Goal: Task Accomplishment & Management: Manage account settings

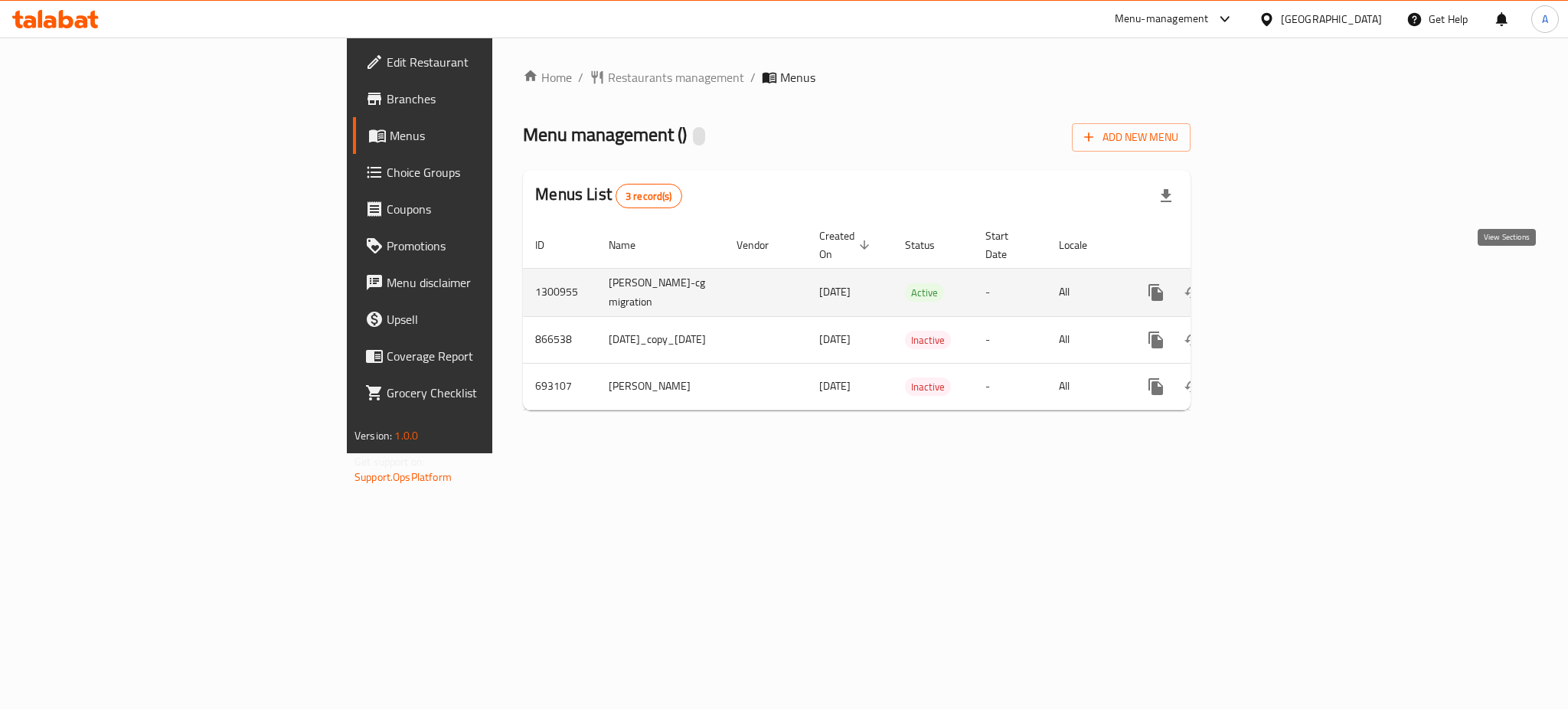
click at [1276, 284] on icon "enhanced table" at bounding box center [1266, 292] width 18 height 18
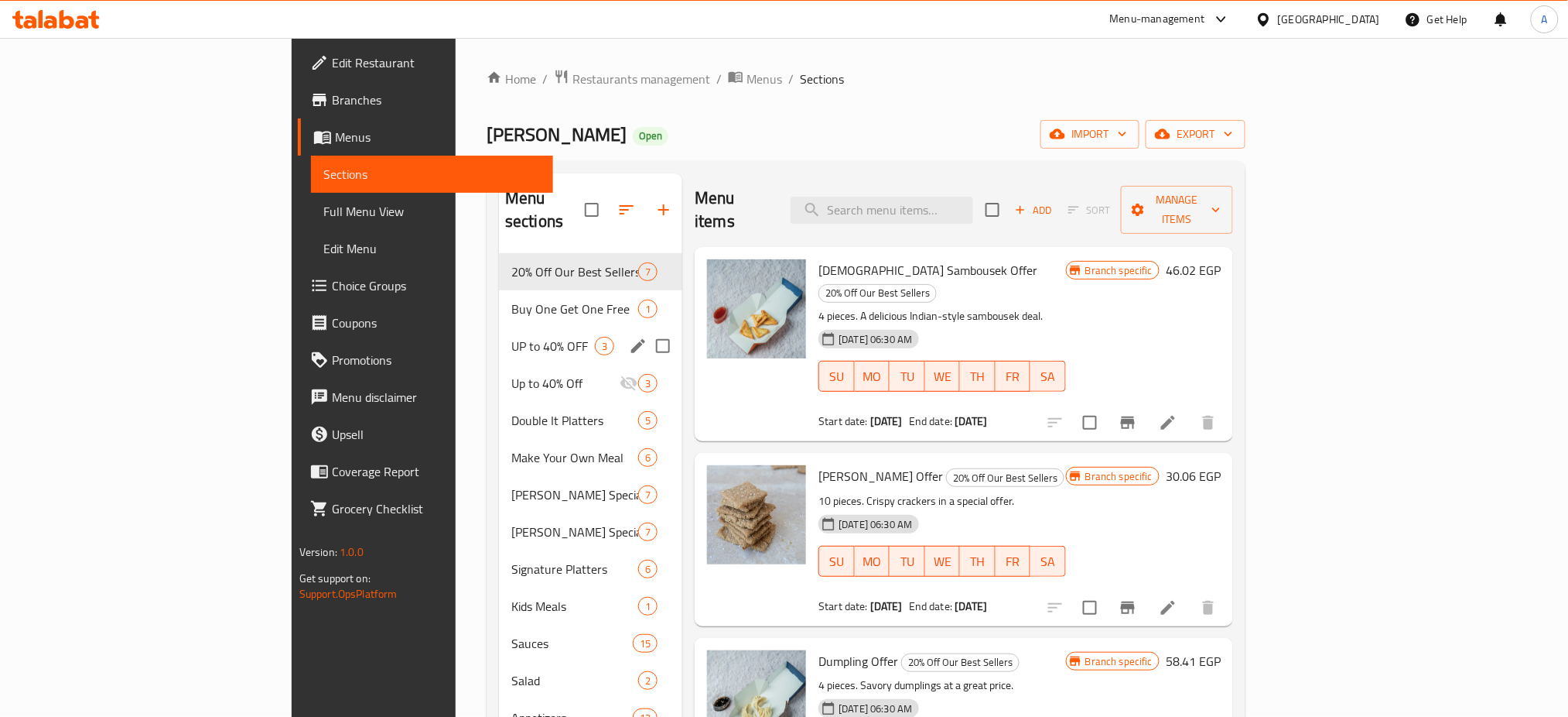
click at [511, 337] on span "UP to 40% OFF" at bounding box center [553, 345] width 84 height 19
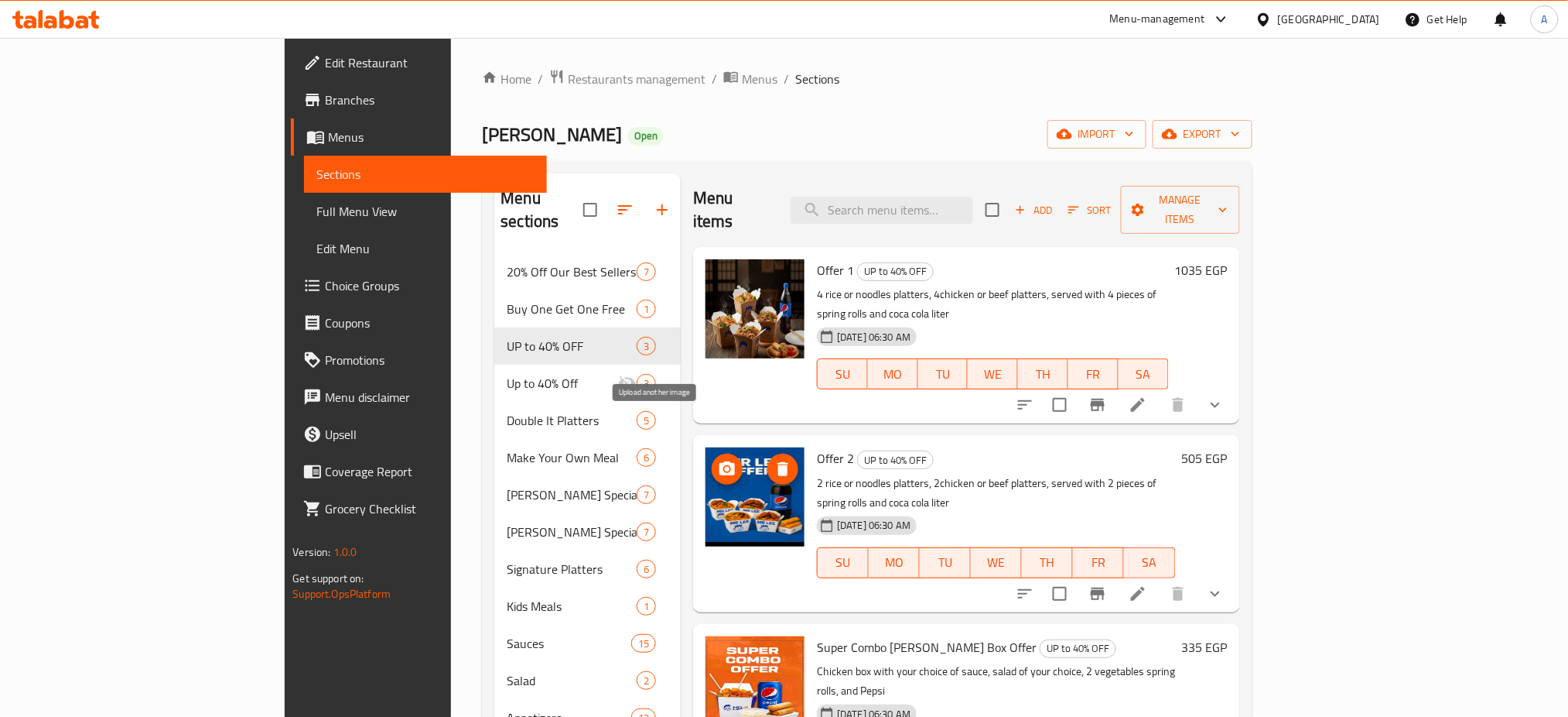
click at [718, 459] on icon "upload picture" at bounding box center [726, 468] width 19 height 19
